Goal: Task Accomplishment & Management: Use online tool/utility

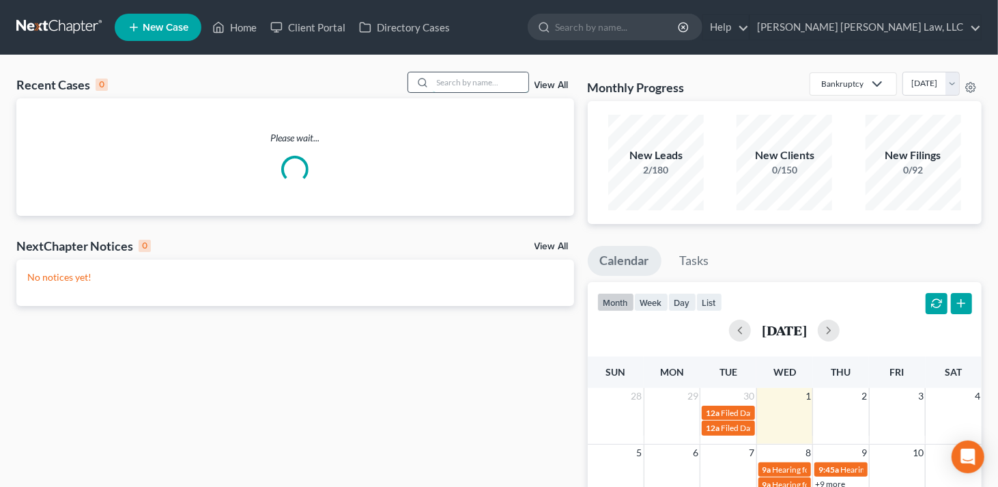
click at [445, 77] on input "search" at bounding box center [481, 82] width 96 height 20
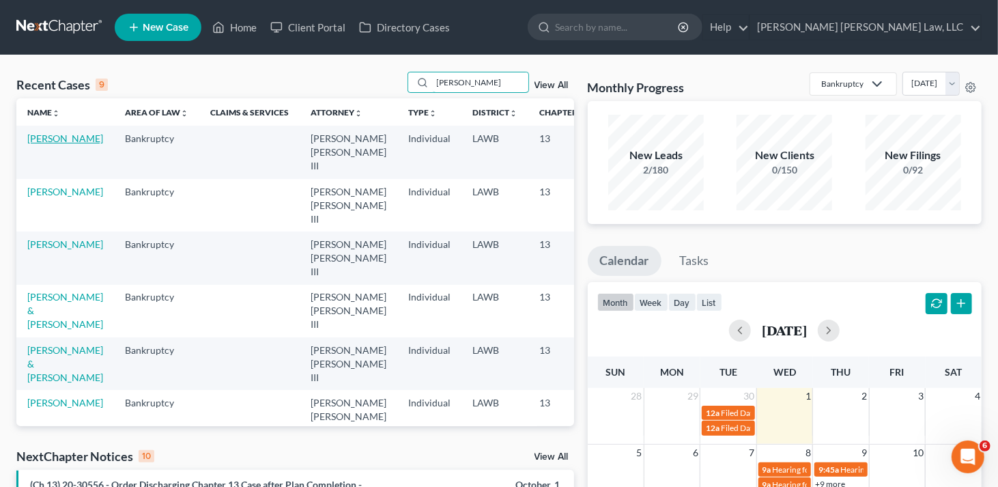
type input "[PERSON_NAME]"
click at [43, 144] on link "[PERSON_NAME]" at bounding box center [65, 138] width 76 height 12
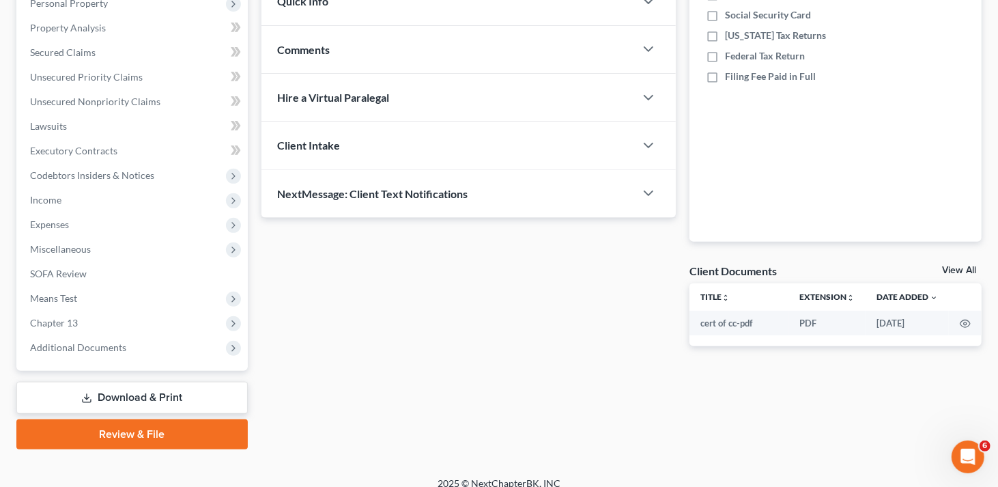
scroll to position [262, 0]
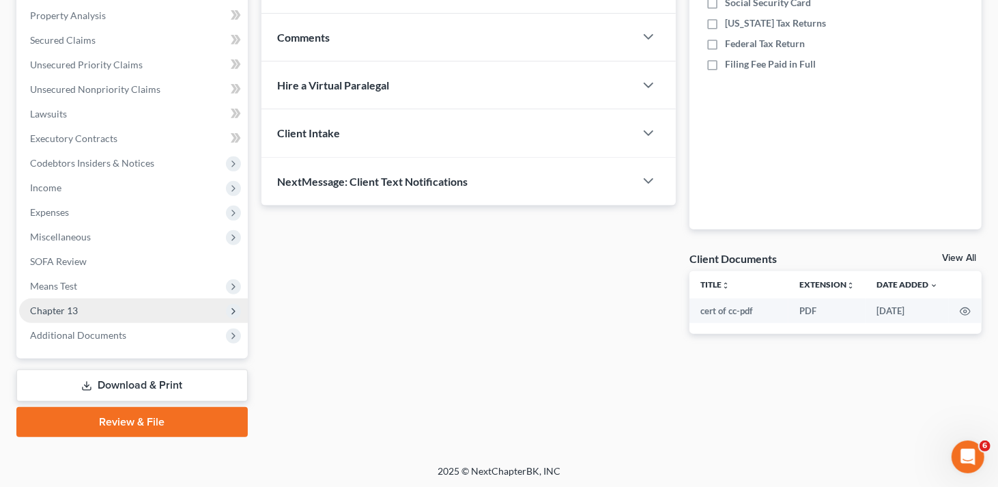
click at [79, 313] on span "Chapter 13" at bounding box center [133, 310] width 229 height 25
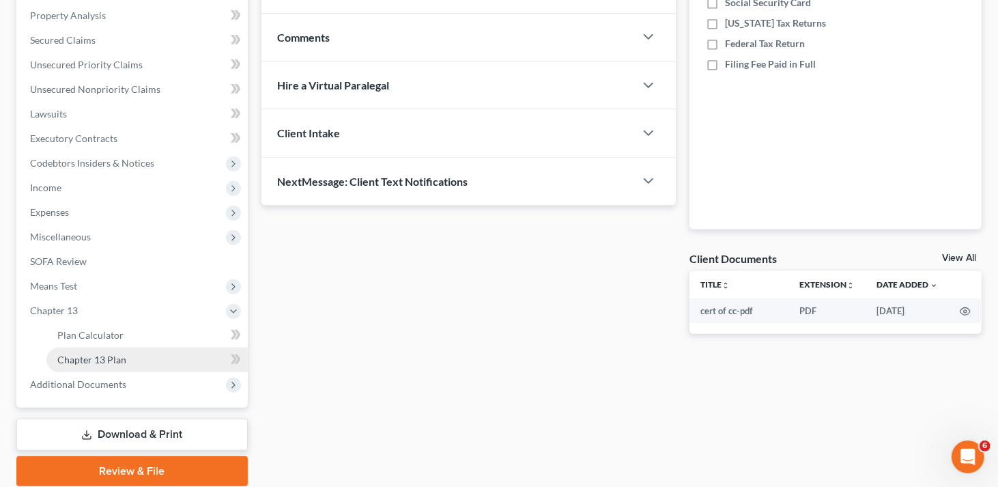
click at [127, 354] on link "Chapter 13 Plan" at bounding box center [146, 360] width 201 height 25
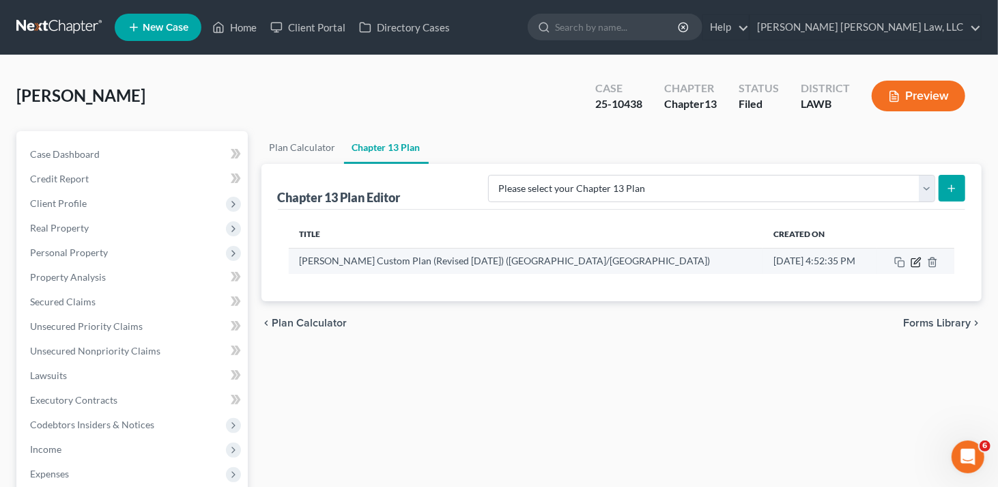
click at [914, 259] on icon "button" at bounding box center [916, 262] width 11 height 11
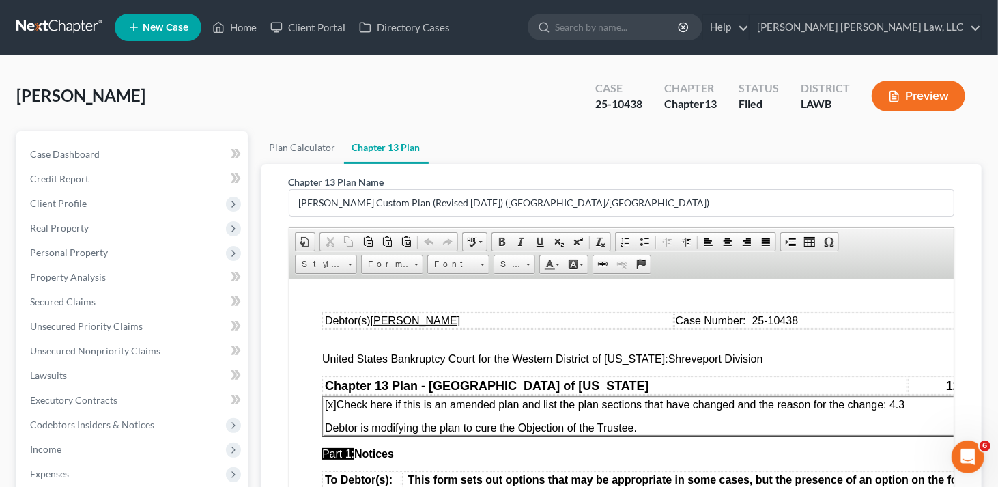
click at [892, 403] on span "[x] Check here if this is an amended plan and list the plan sections that have …" at bounding box center [614, 404] width 580 height 12
click at [909, 408] on span "[x] Check here if this is an amended plan and list the plan sections that have …" at bounding box center [626, 404] width 604 height 12
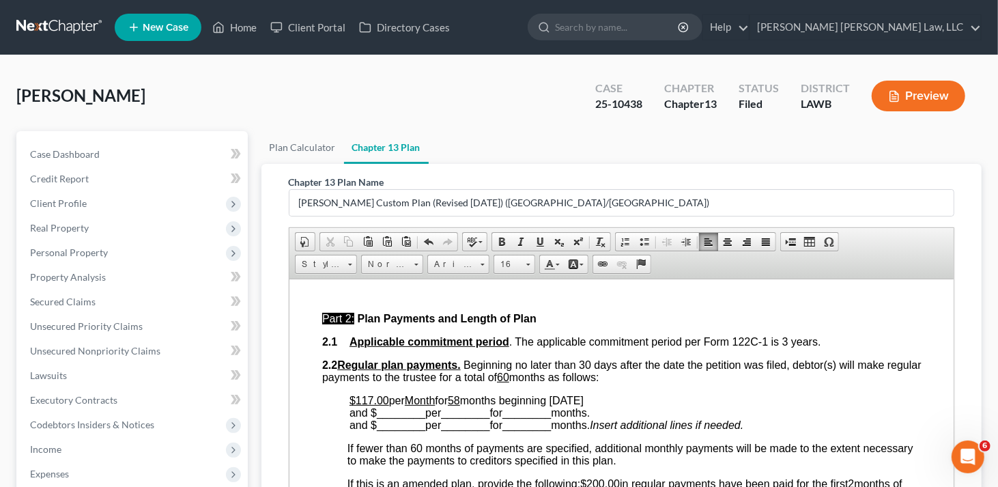
scroll to position [615, 0]
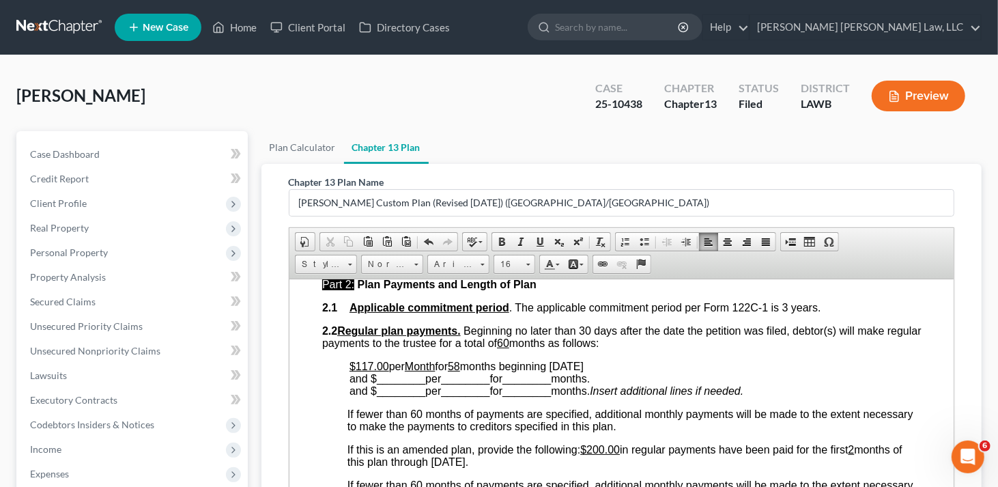
click at [591, 451] on u "$200.00" at bounding box center [600, 449] width 40 height 12
click at [356, 365] on u "$117.00" at bounding box center [369, 366] width 40 height 12
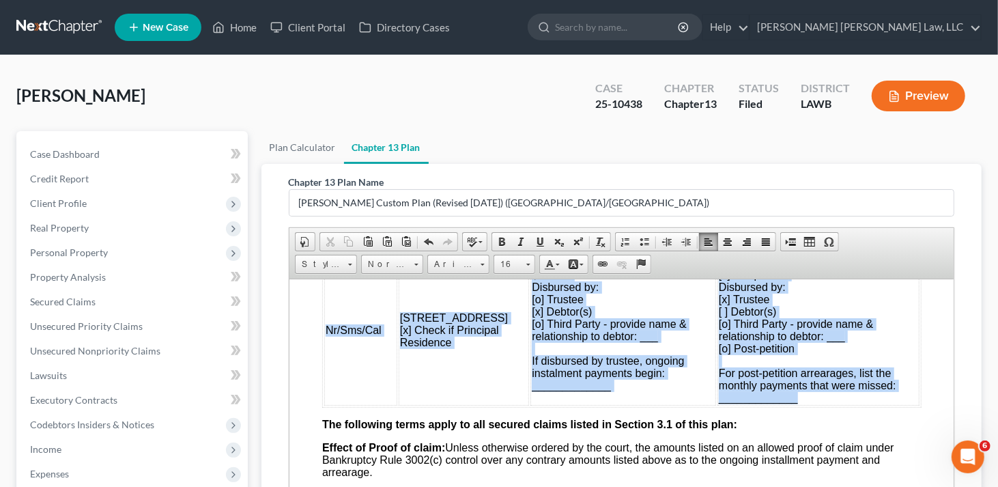
scroll to position [1434, 0]
drag, startPoint x: 324, startPoint y: 423, endPoint x: 834, endPoint y: 426, distance: 509.5
click at [834, 404] on tr "Nr/Sms/Cal [STREET_ADDRESS] [x] Check if Principal Residence $221.62 Disbursed …" at bounding box center [621, 329] width 595 height 150
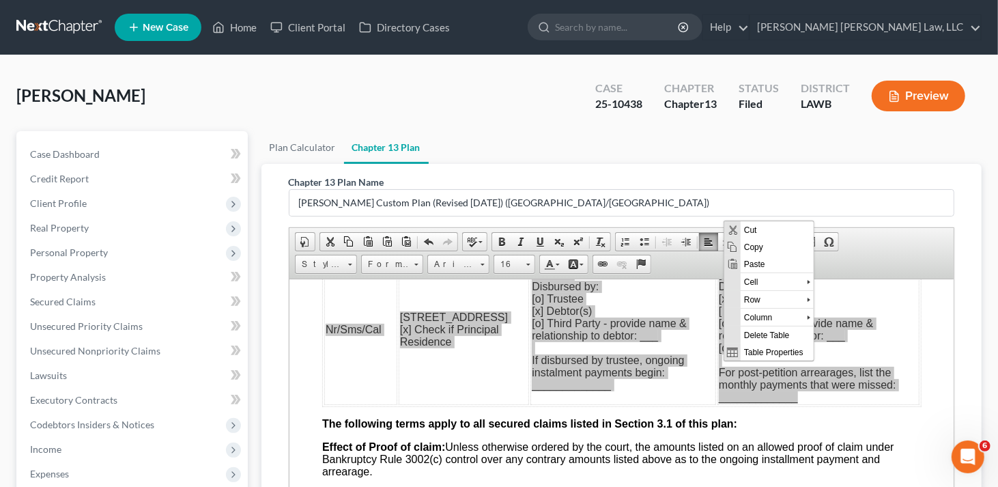
scroll to position [0, 0]
click at [757, 247] on span "Copy" at bounding box center [777, 246] width 73 height 17
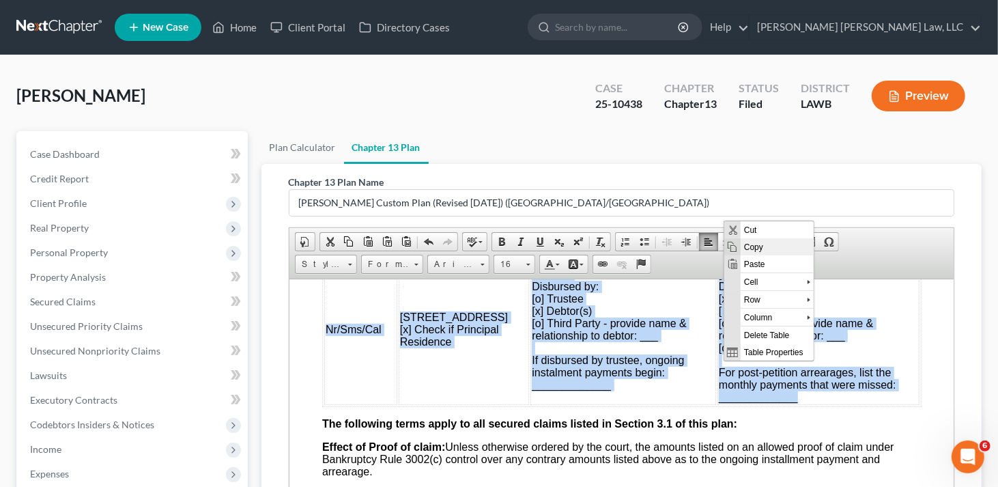
copy tr "Nr/Sms/Cal [STREET_ADDRESS] [x] Check if Principal Residence $221.62 Disbursed …"
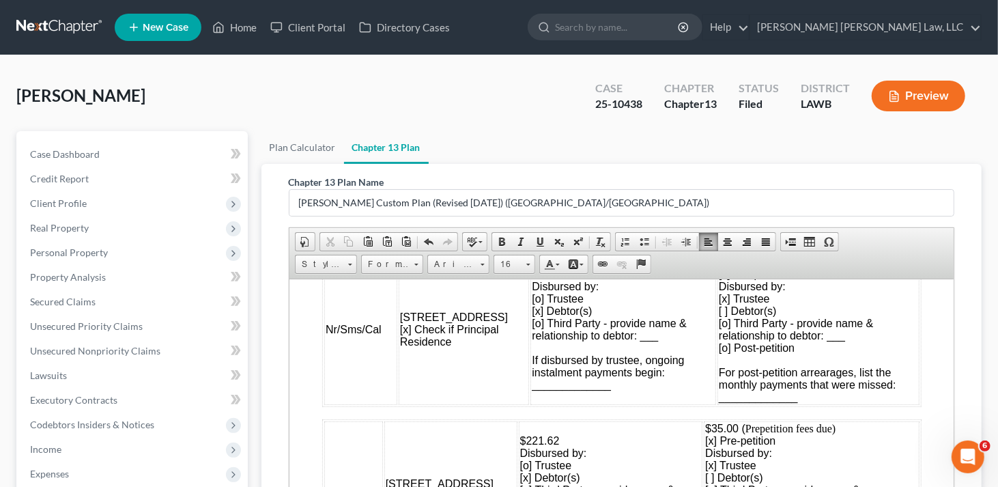
scroll to position [3, 0]
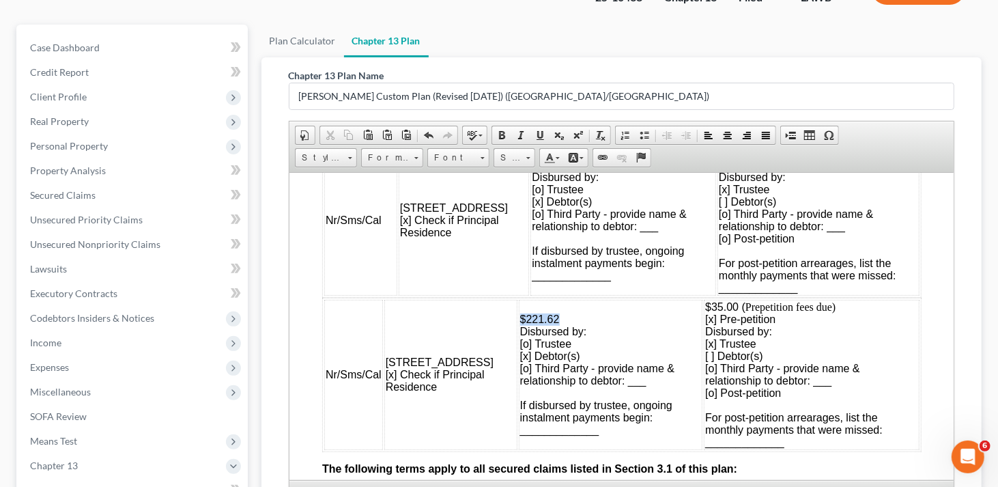
drag, startPoint x: 492, startPoint y: 341, endPoint x: 538, endPoint y: 339, distance: 46.5
click at [538, 339] on td "$221.62 Disbursed by: [o] Trustee [x] Debtor(s) [o] Third Party - provide name …" at bounding box center [610, 374] width 184 height 150
click at [520, 386] on span "Disbursed by: [o] Trustee [x] Debtor(s) [o] Third Party - provide name & relati…" at bounding box center [597, 380] width 154 height 110
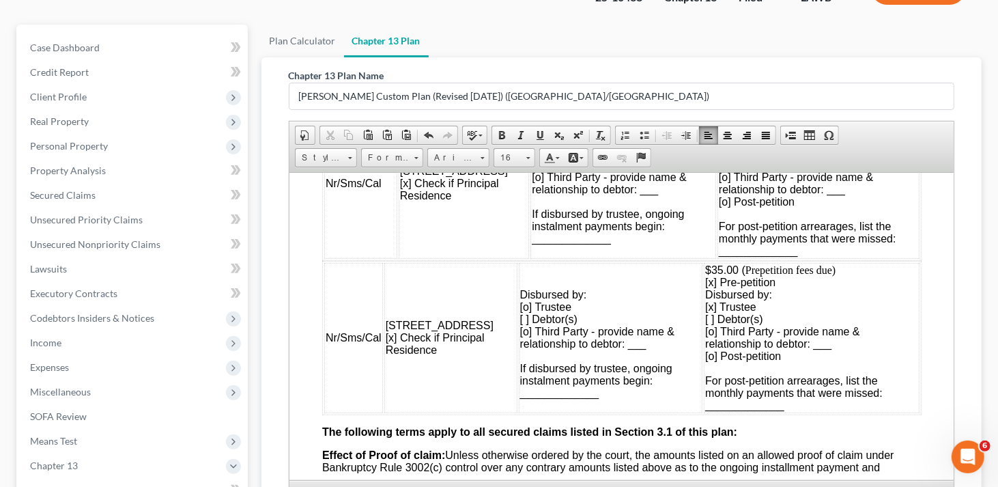
scroll to position [1502, 0]
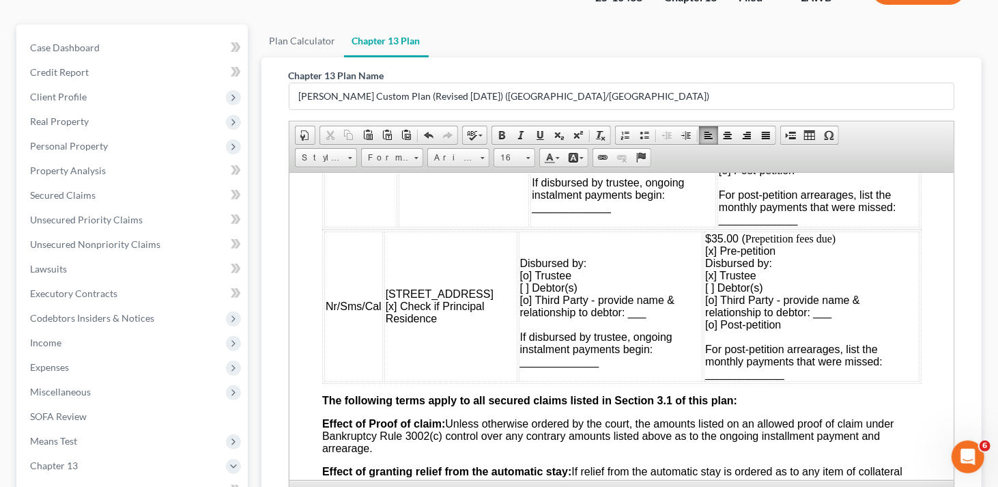
click at [705, 244] on span "$35.00 (" at bounding box center [725, 238] width 40 height 12
click at [705, 256] on span "[x] Pre-petition" at bounding box center [740, 250] width 70 height 12
click at [705, 352] on span "[o] Post-petition For post-petition arrearages, list the monthly payments that …" at bounding box center [794, 348] width 178 height 61
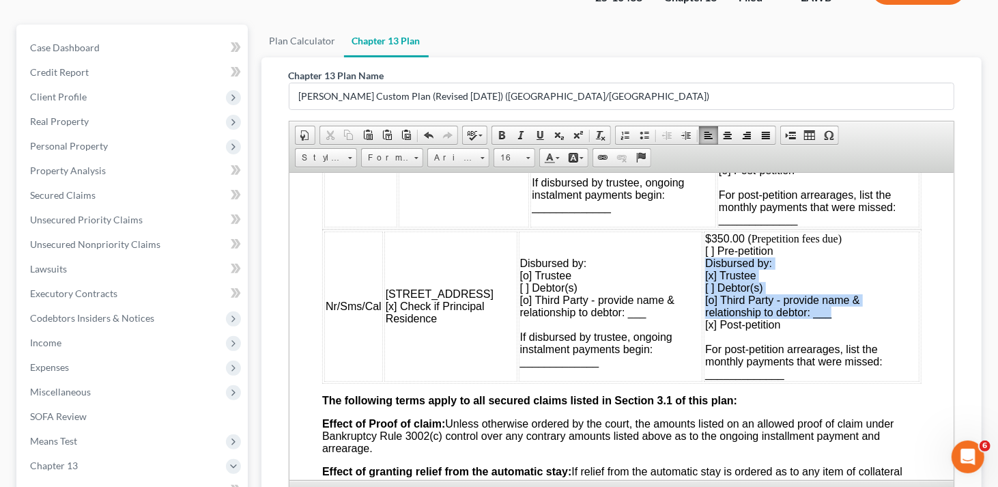
drag, startPoint x: 684, startPoint y: 292, endPoint x: 809, endPoint y: 337, distance: 132.9
click at [809, 337] on td "$350.00 ( Prepetition fees due) [ ] Pre-petition Disbursed by: [x] Trustee [ ] …" at bounding box center [811, 306] width 216 height 150
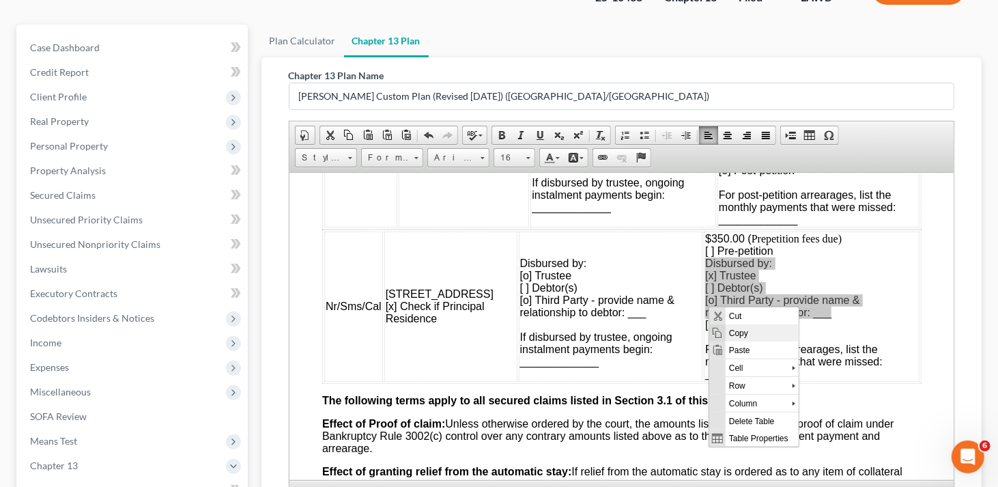
click at [737, 328] on span "Copy" at bounding box center [762, 332] width 73 height 17
copy td "Disbursed by: [x] Trustee [ ] [PERSON_NAME](s) [o] Third Party - provide name &…"
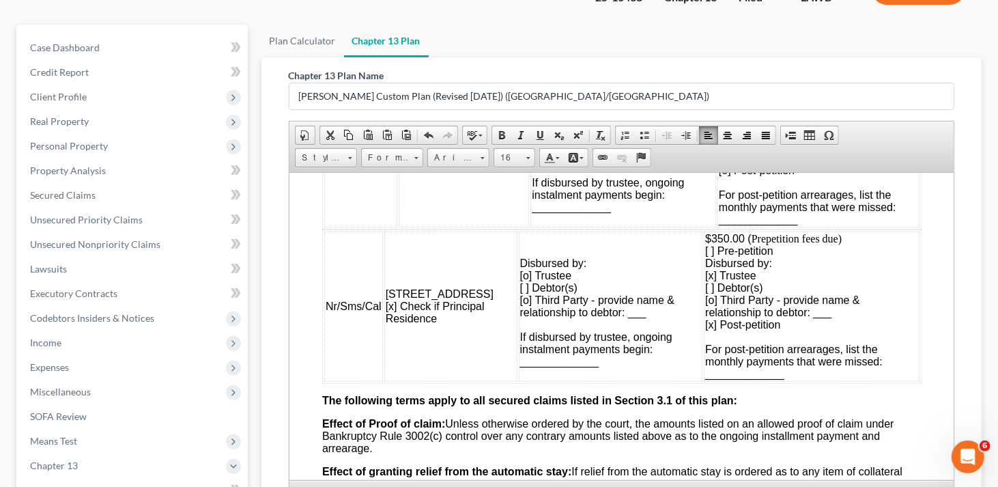
click at [703, 361] on td "$350.00 ( Prepetition fees due) [ ] Pre-petition Disbursed by: [x] Trustee [ ] …" at bounding box center [811, 306] width 216 height 150
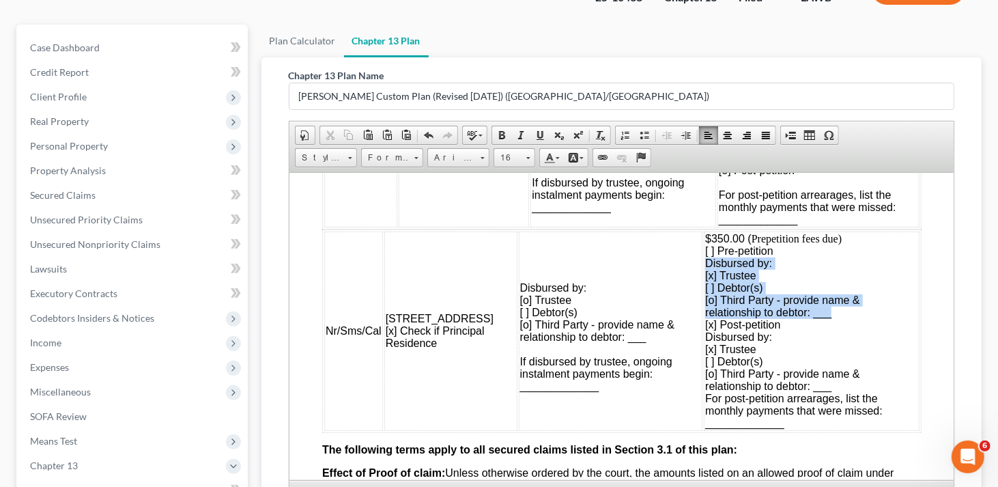
drag, startPoint x: 687, startPoint y: 292, endPoint x: 871, endPoint y: 338, distance: 190.1
click at [871, 338] on td "$350.00 ( Prepetition fees due) [ ] Pre-petition Disbursed by: [x] Trustee [ ] …" at bounding box center [811, 330] width 216 height 199
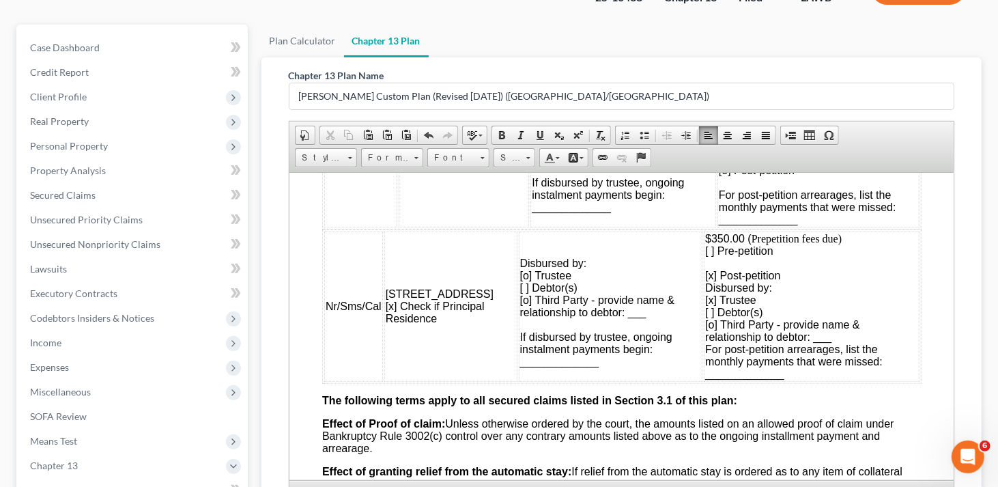
click at [818, 263] on td "$350.00 ( Prepetition fees due) [ ] Pre-petition [x] Post-petition Disbursed by…" at bounding box center [811, 306] width 216 height 150
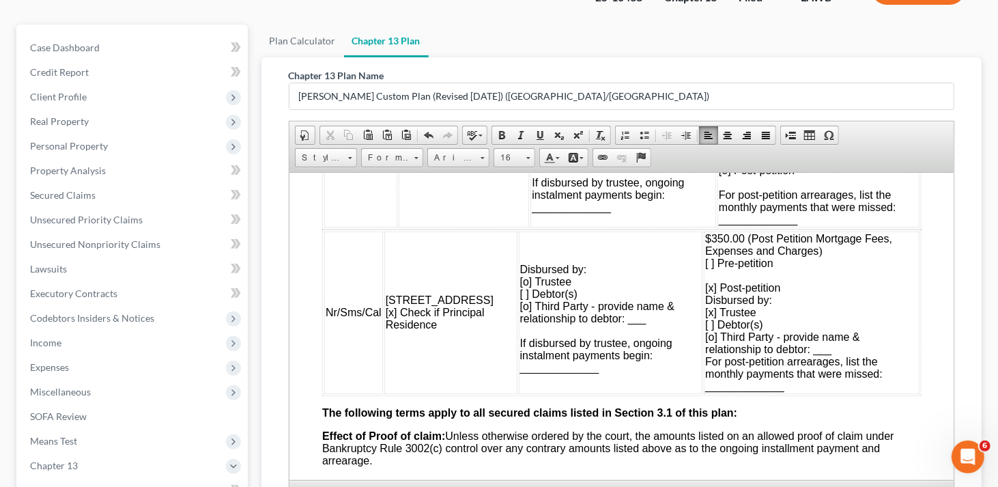
click at [757, 290] on td "$350.00 (Post Petition Mortgage Fees, Expenses and Charges ) [ ] Pre-petition […" at bounding box center [811, 312] width 216 height 163
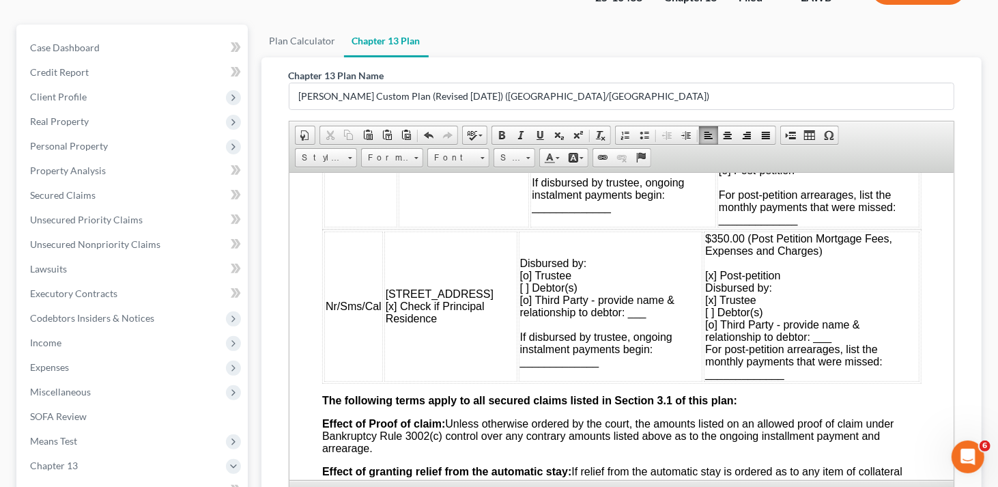
click at [775, 365] on td "$350.00 (Post Petition Mortgage Fees, Expenses and Charges ) [x] Post-petition …" at bounding box center [811, 306] width 216 height 150
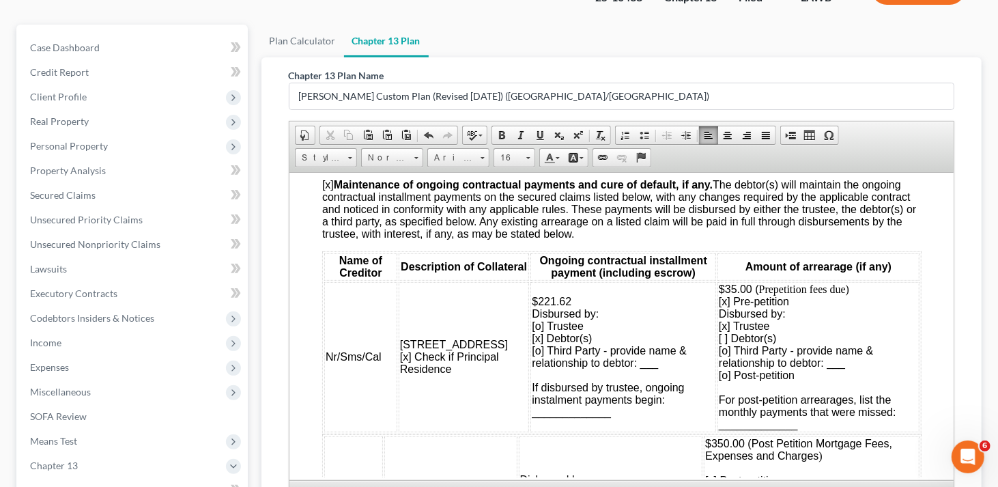
scroll to position [1366, 0]
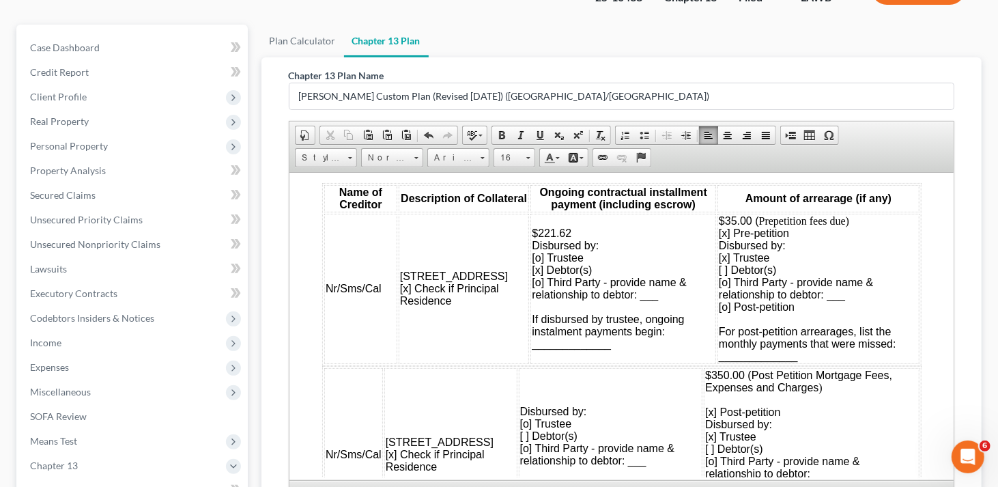
click at [718, 335] on span "[o] Post-petition For post-petition arrearages, list the monthly payments that …" at bounding box center [807, 330] width 178 height 61
click at [852, 240] on td "$35.00 ( Prepetition fees due) [x] Pre-petition Disbursed by: [x] Trustee [ ] D…" at bounding box center [818, 288] width 202 height 150
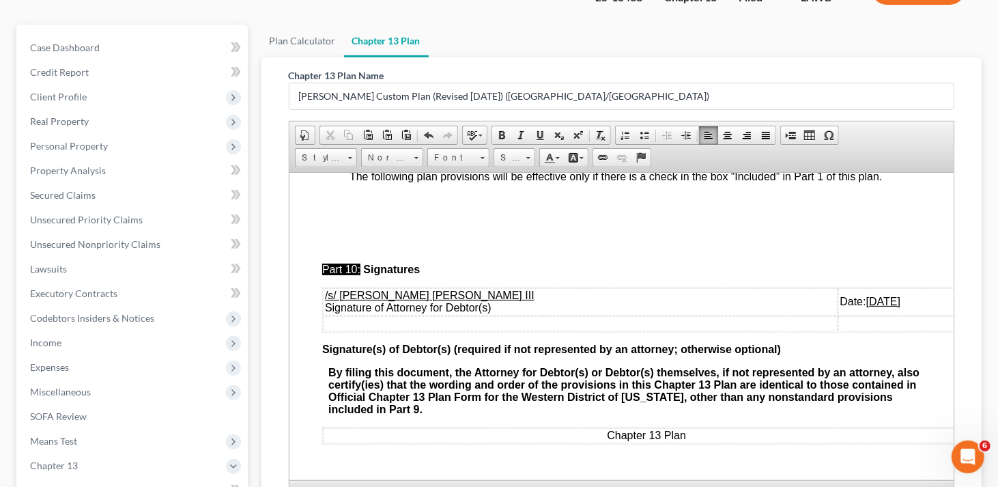
scroll to position [5253, 0]
click at [866, 295] on u "[DATE]" at bounding box center [883, 301] width 34 height 12
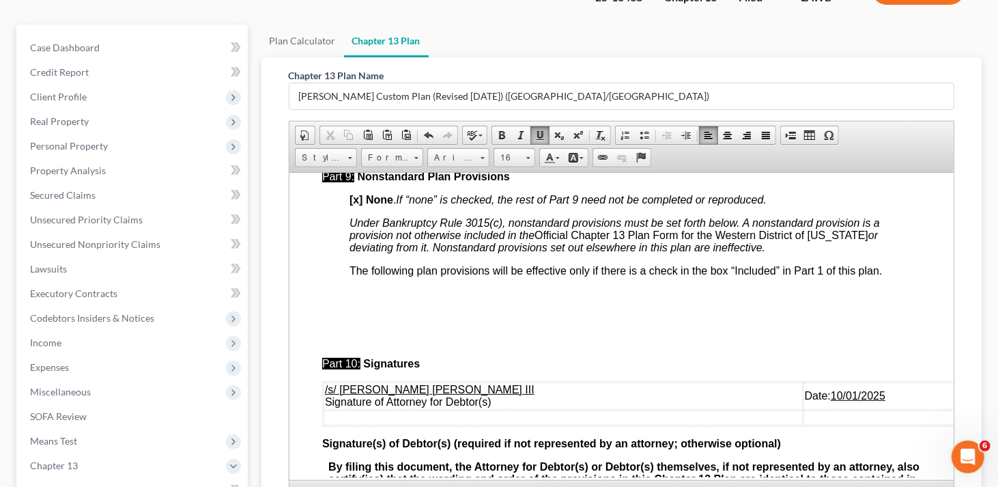
scroll to position [5116, 0]
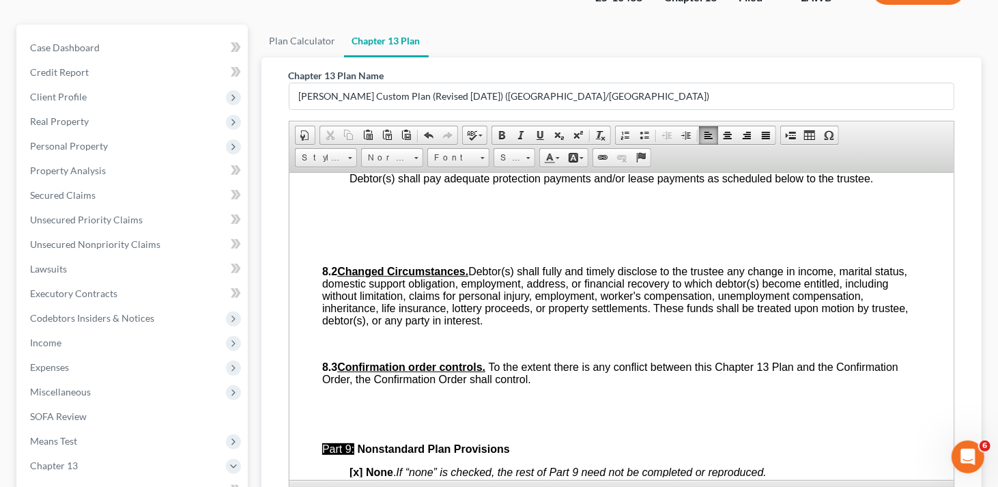
scroll to position [4775, 0]
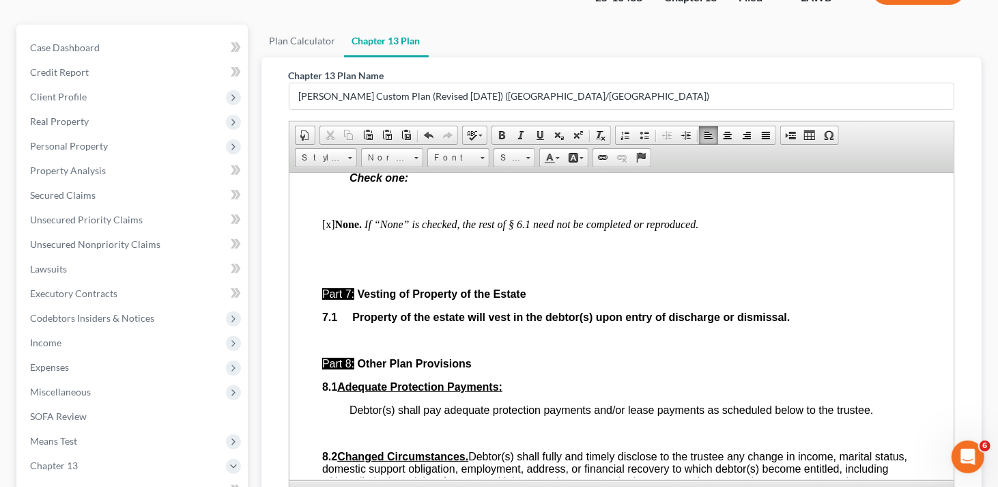
scroll to position [4502, 0]
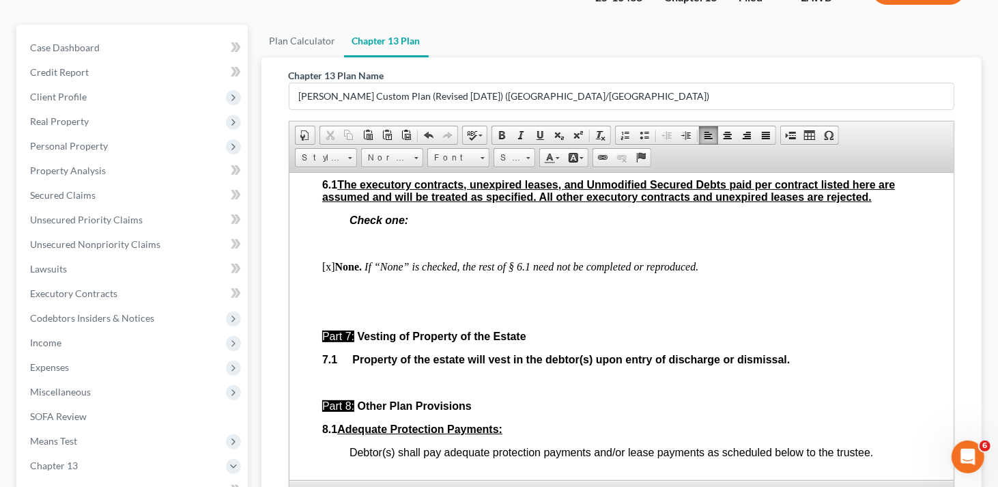
click at [357, 296] on p at bounding box center [622, 289] width 600 height 12
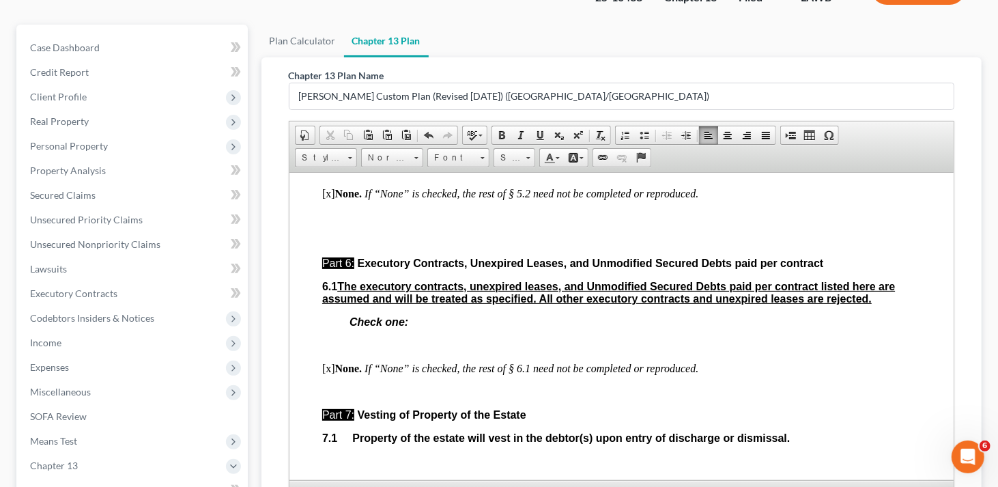
scroll to position [4365, 0]
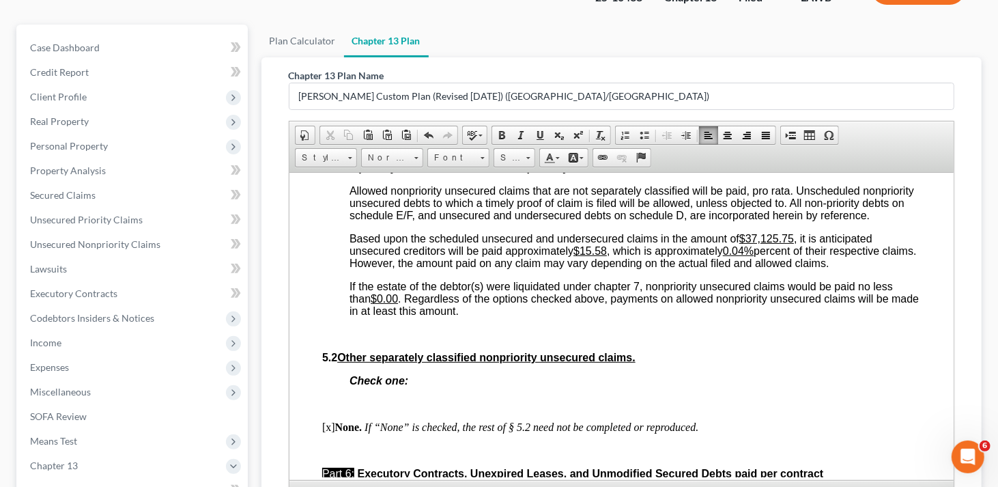
scroll to position [4160, 0]
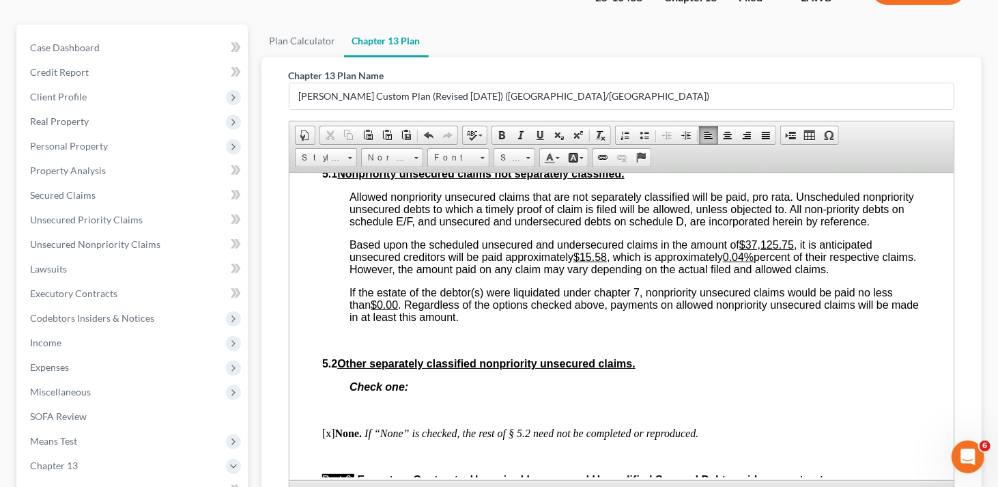
click at [606, 262] on u "$15.58" at bounding box center [589, 257] width 33 height 12
click at [749, 262] on u "0.04%" at bounding box center [738, 257] width 31 height 12
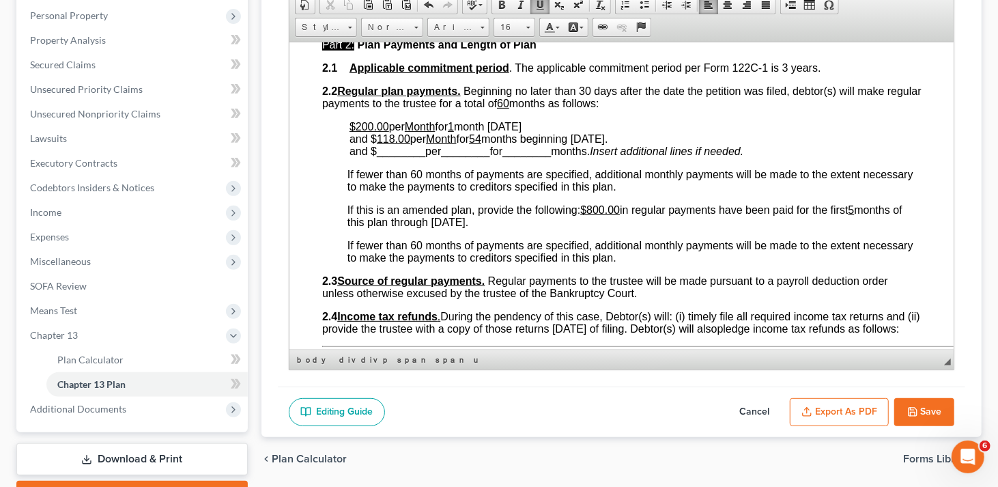
scroll to position [310, 0]
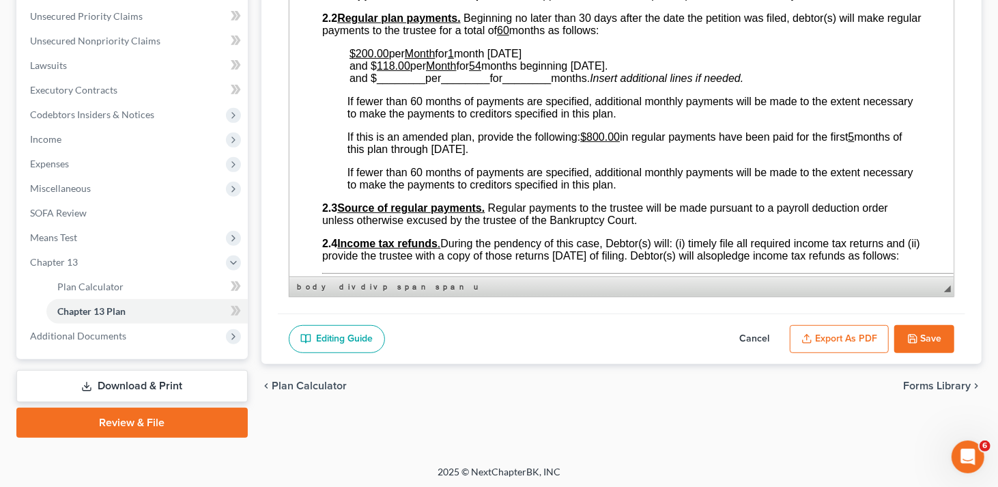
click at [863, 330] on button "Export as PDF" at bounding box center [839, 339] width 99 height 29
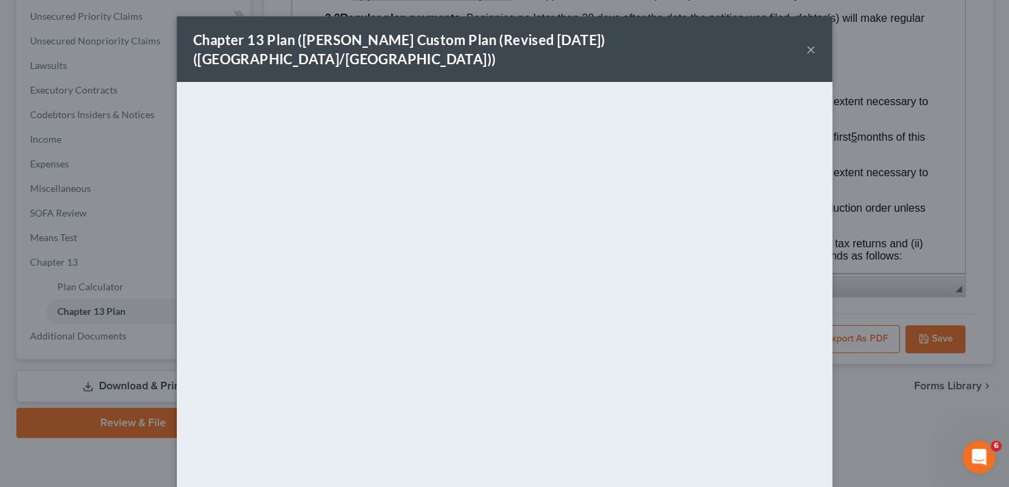
click at [807, 41] on button "×" at bounding box center [812, 49] width 10 height 16
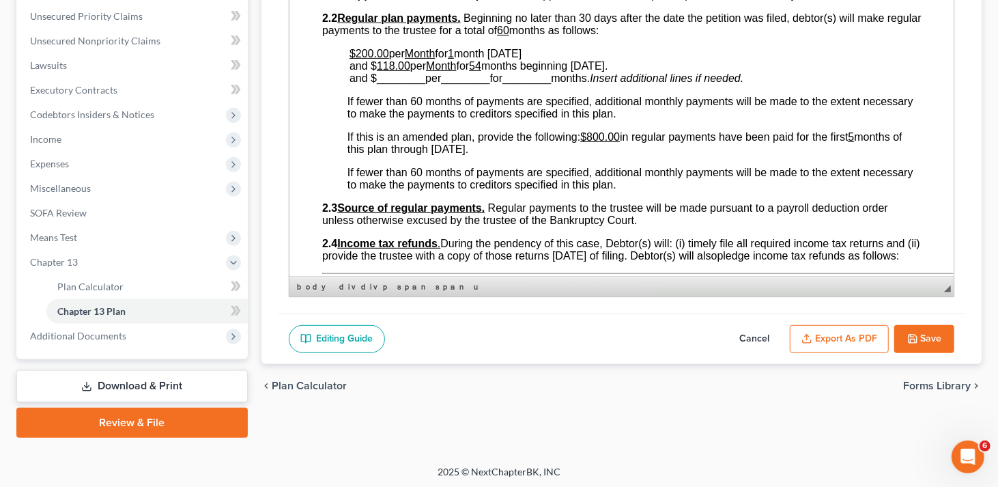
click at [926, 335] on button "Save" at bounding box center [925, 339] width 60 height 29
